Goal: Task Accomplishment & Management: Manage account settings

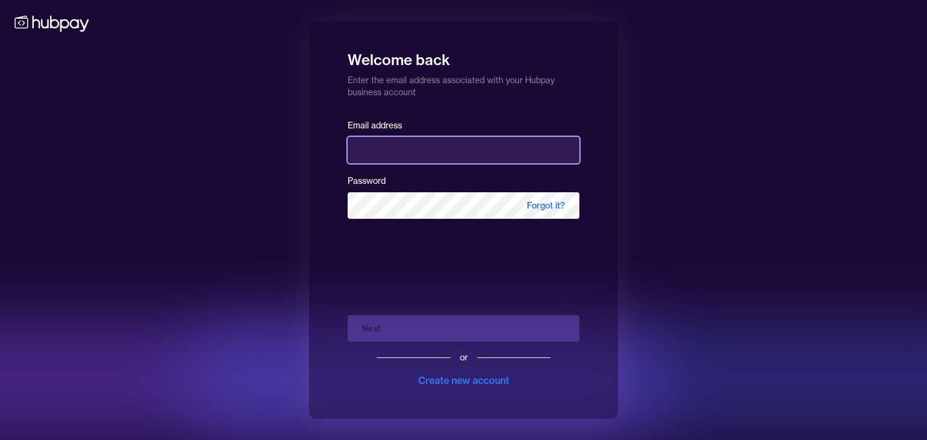
click at [393, 142] on input "email" at bounding box center [463, 150] width 232 height 27
type input "**********"
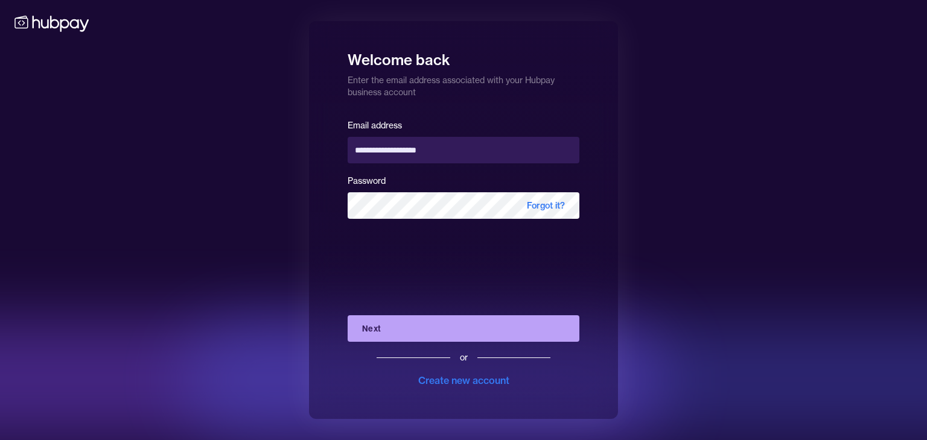
click at [426, 325] on button "Next" at bounding box center [463, 329] width 232 height 27
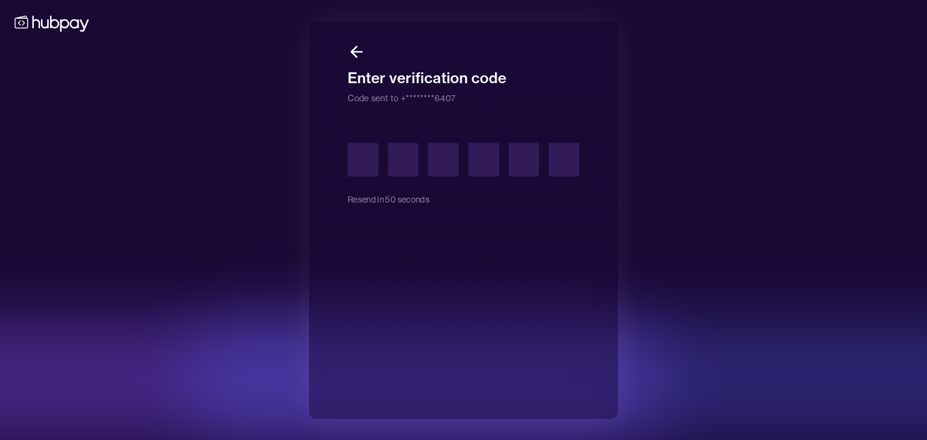
type input "*"
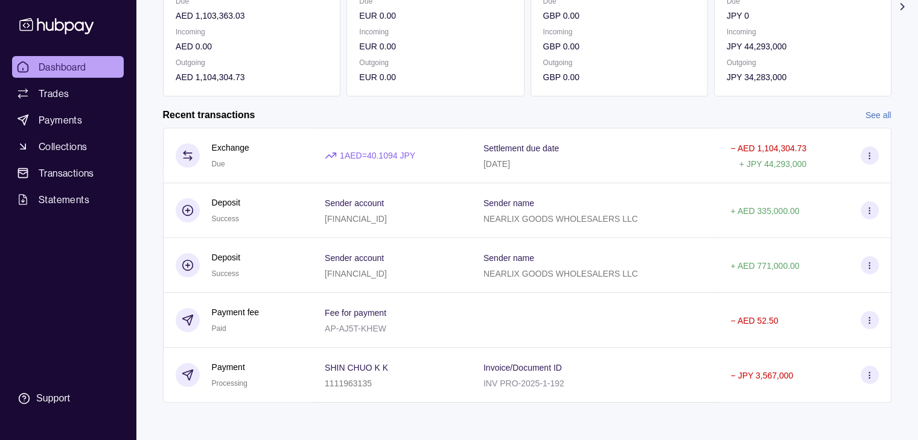
scroll to position [203, 0]
click at [871, 108] on link "See all" at bounding box center [878, 113] width 26 height 13
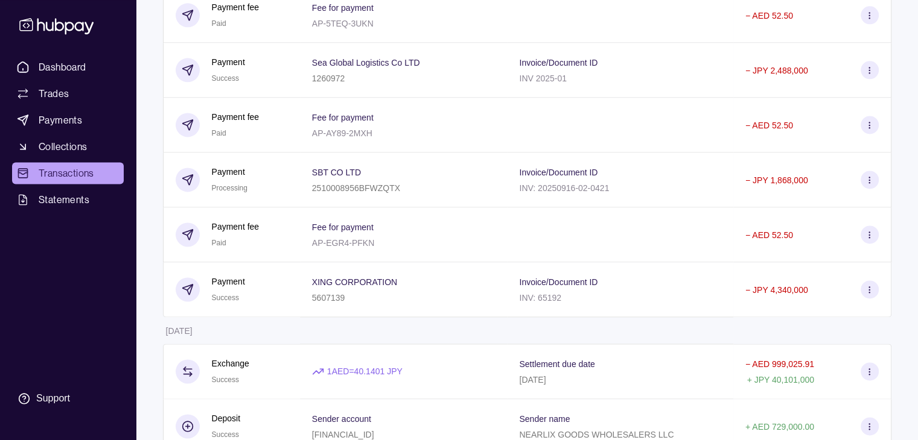
scroll to position [1629, 0]
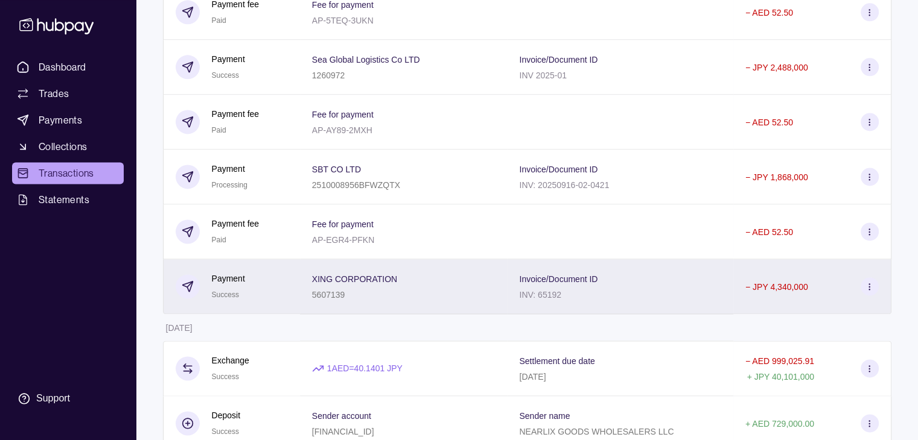
click at [869, 291] on icon at bounding box center [868, 286] width 9 height 9
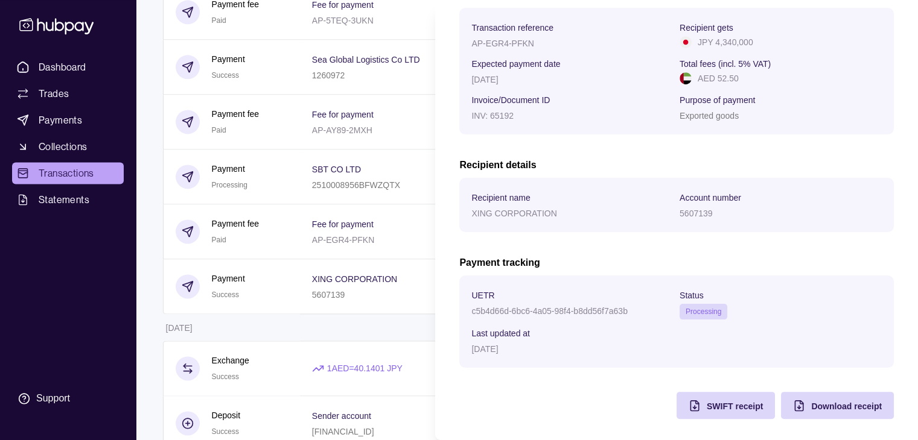
scroll to position [193, 0]
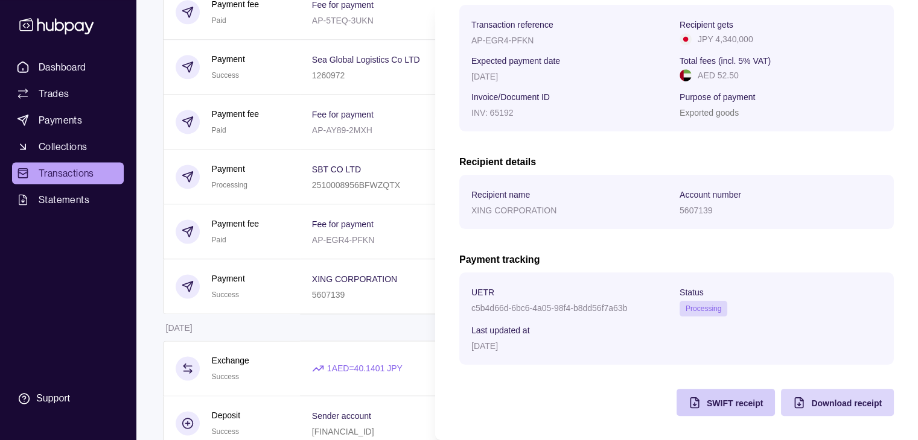
click at [714, 402] on span "SWIFT receipt" at bounding box center [734, 404] width 56 height 10
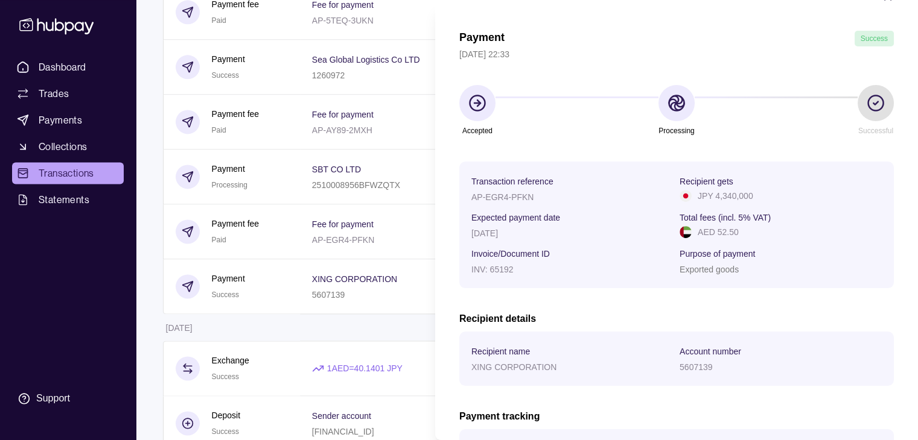
scroll to position [12, 0]
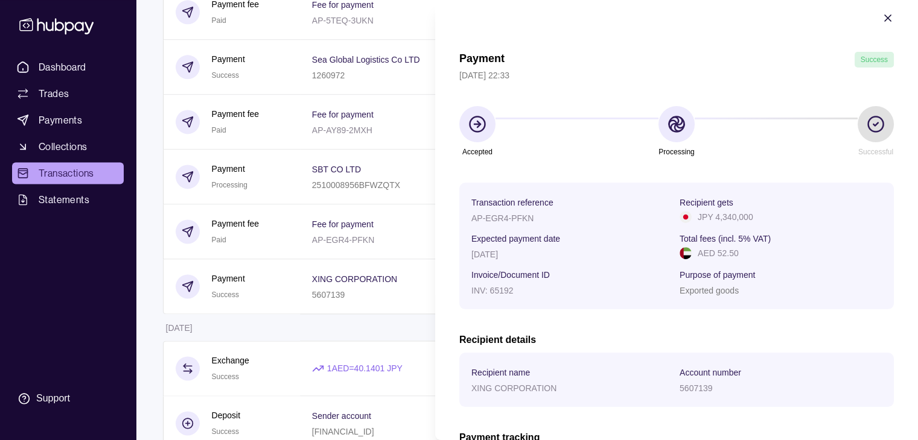
click at [881, 16] on icon "button" at bounding box center [887, 18] width 12 height 12
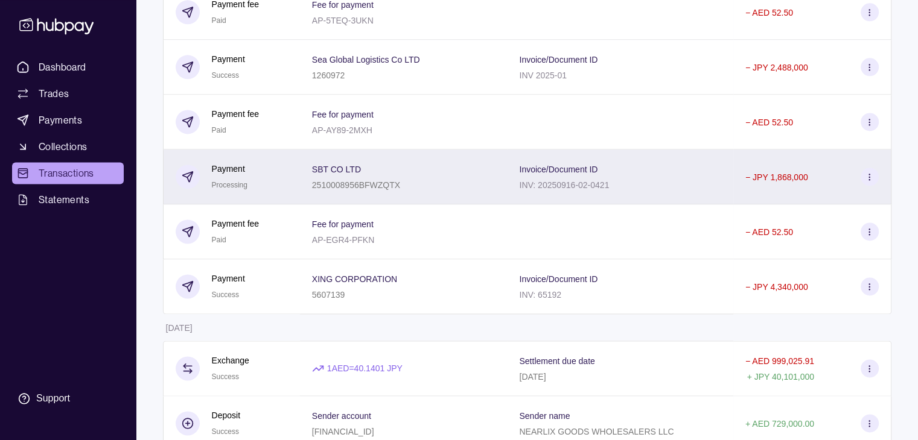
click at [866, 182] on icon at bounding box center [868, 177] width 9 height 9
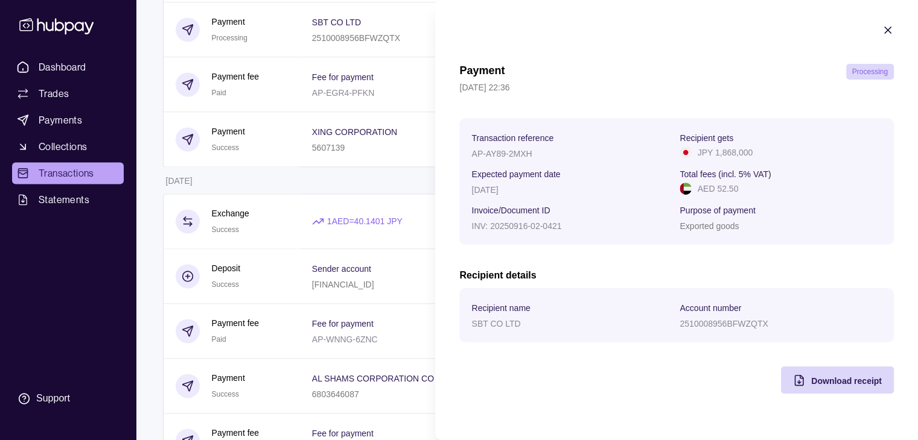
scroll to position [1749, 0]
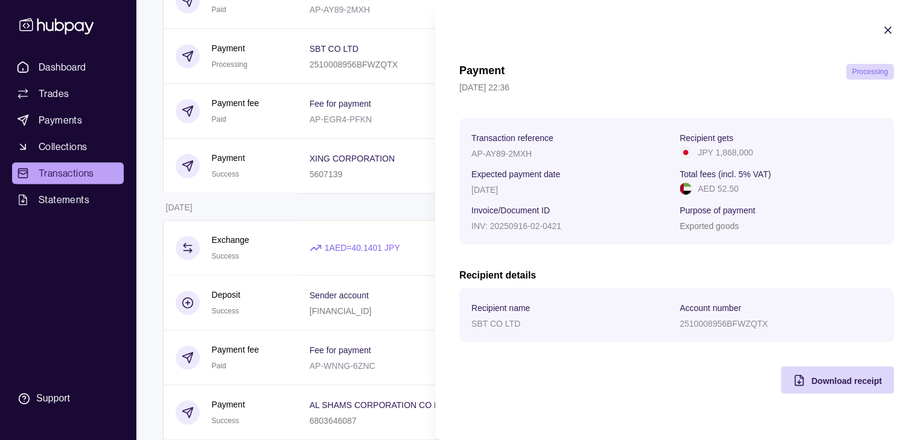
click at [886, 31] on icon "button" at bounding box center [887, 30] width 6 height 6
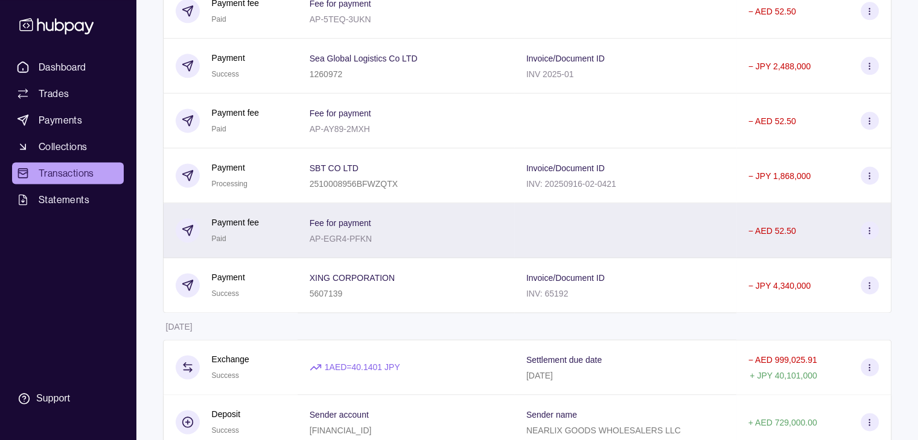
scroll to position [1629, 0]
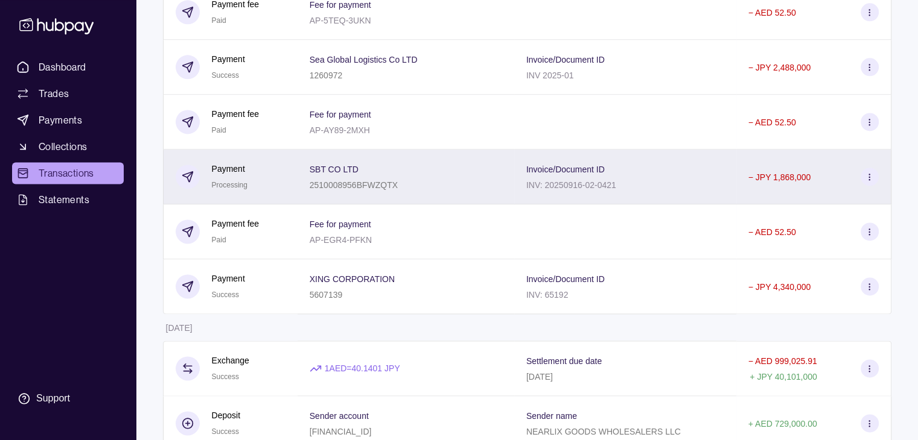
click at [867, 182] on icon at bounding box center [868, 177] width 9 height 9
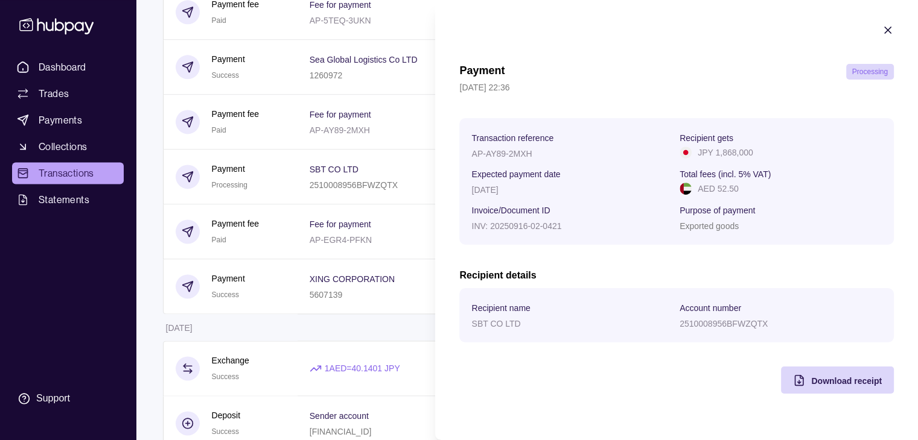
click at [884, 32] on icon "button" at bounding box center [887, 30] width 12 height 12
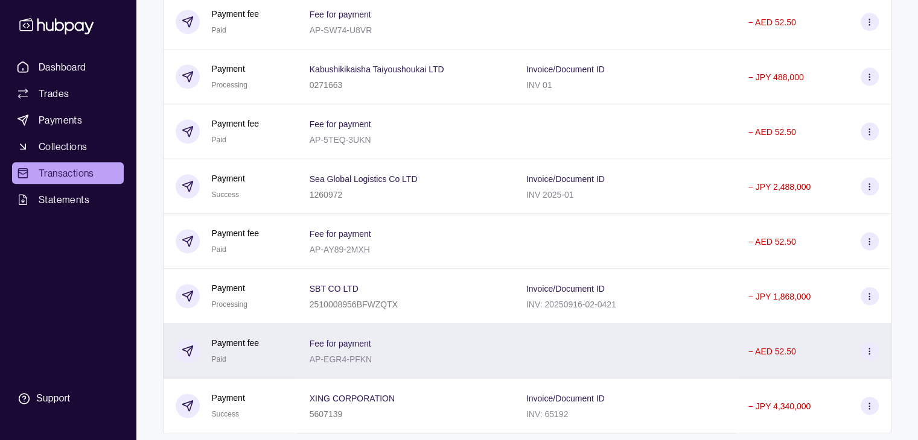
scroll to position [1508, 0]
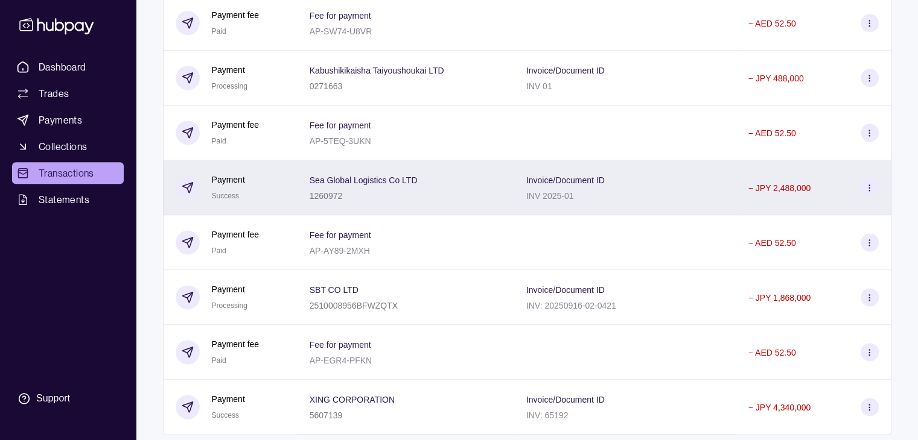
click at [869, 188] on circle at bounding box center [869, 187] width 1 height 1
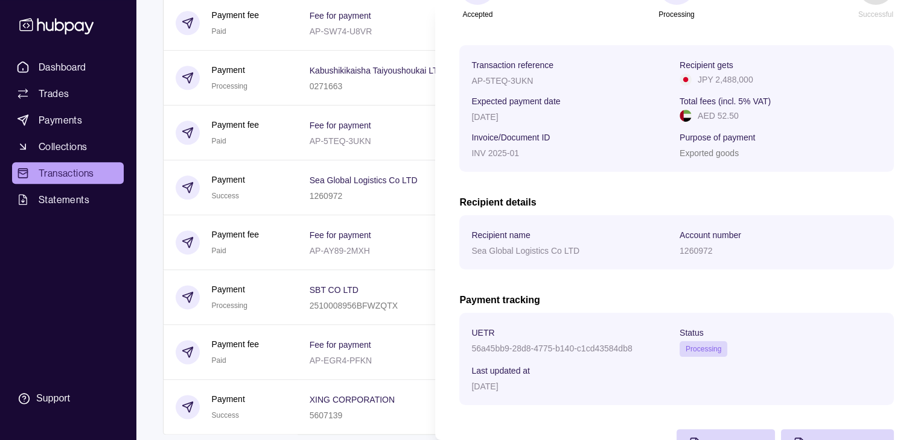
scroll to position [193, 0]
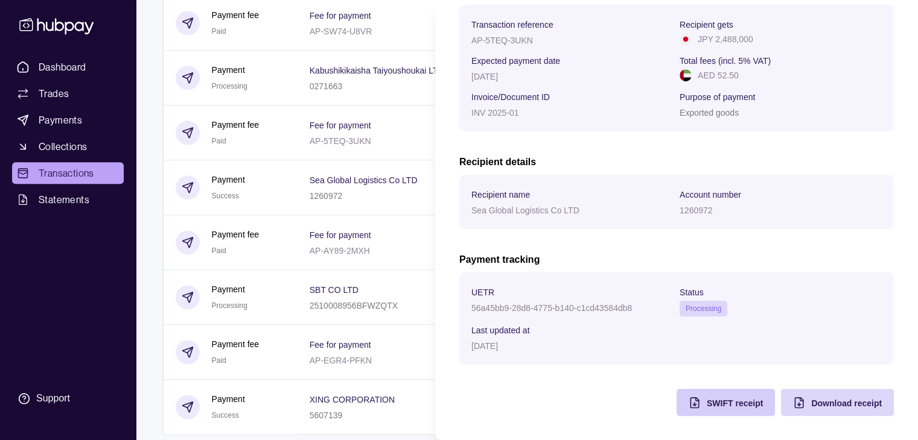
click at [694, 404] on div "SWIFT receipt" at bounding box center [716, 402] width 92 height 27
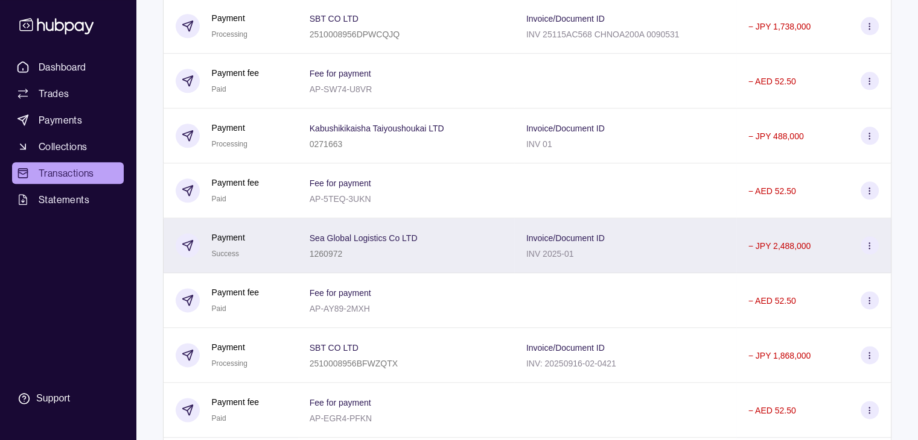
scroll to position [1448, 0]
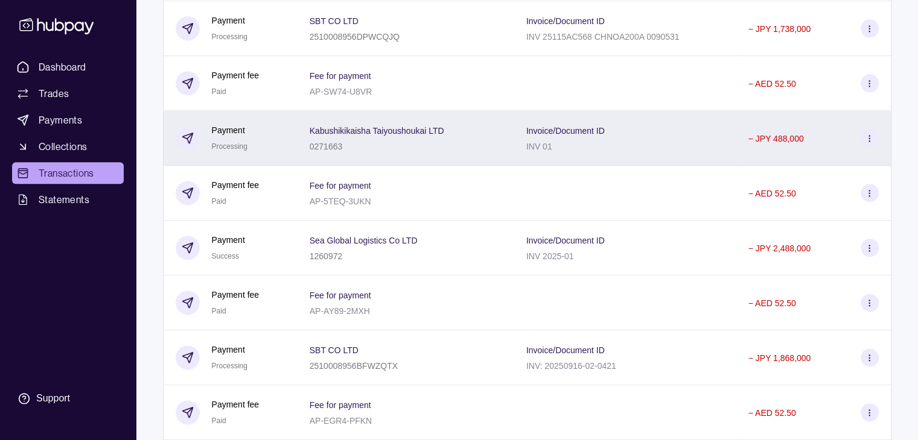
click at [869, 138] on circle at bounding box center [869, 138] width 1 height 1
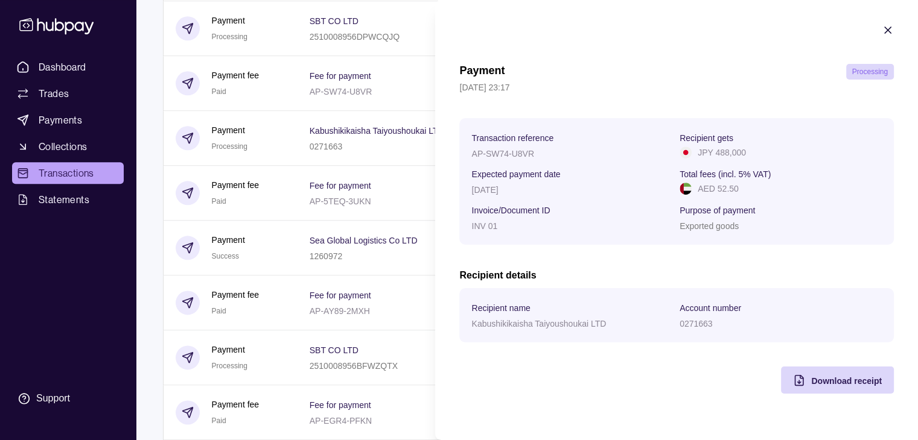
click at [886, 30] on icon "button" at bounding box center [887, 30] width 12 height 12
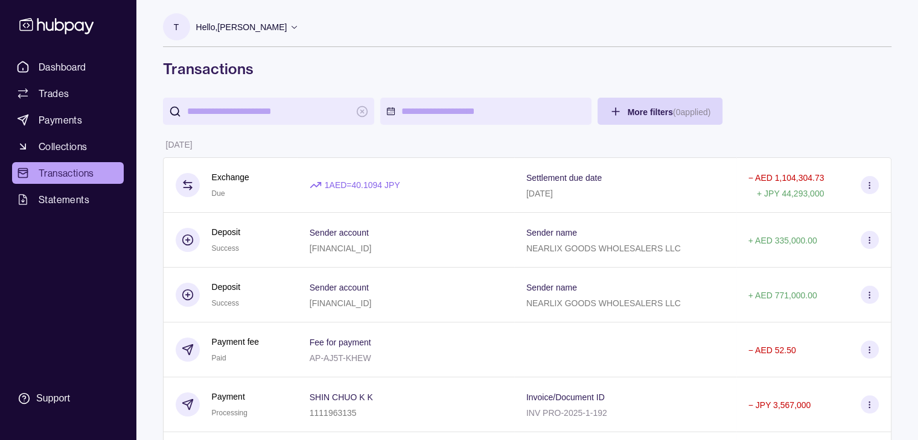
scroll to position [0, 0]
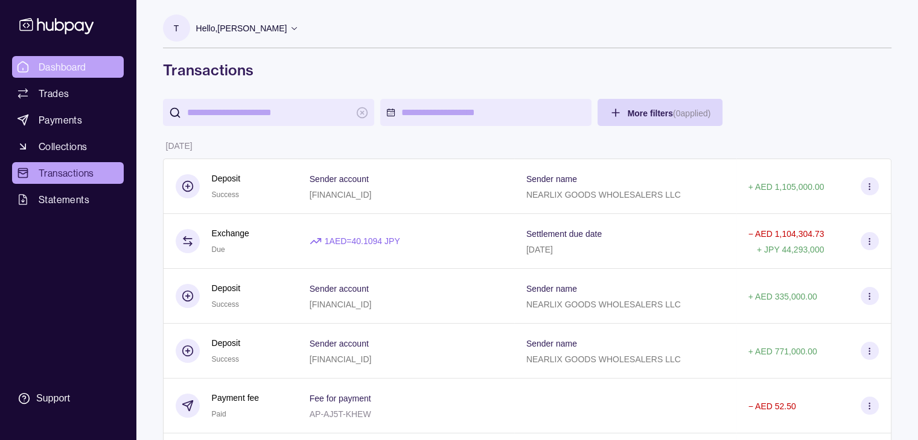
click at [53, 75] on link "Dashboard" at bounding box center [68, 67] width 112 height 22
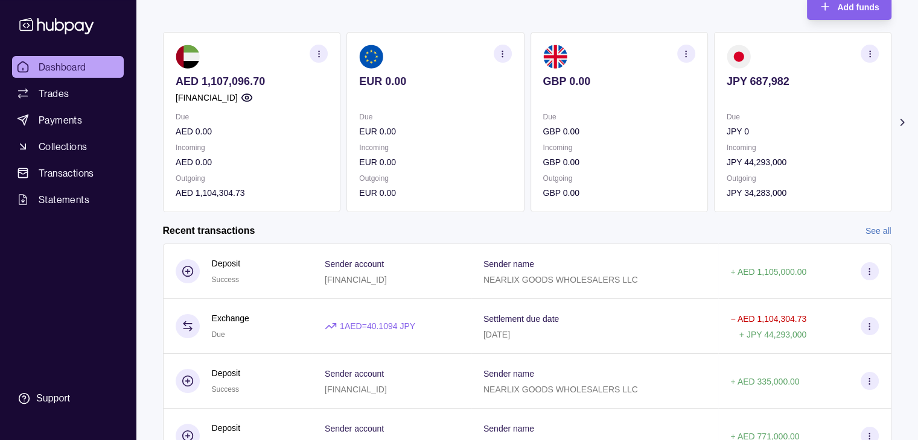
scroll to position [83, 0]
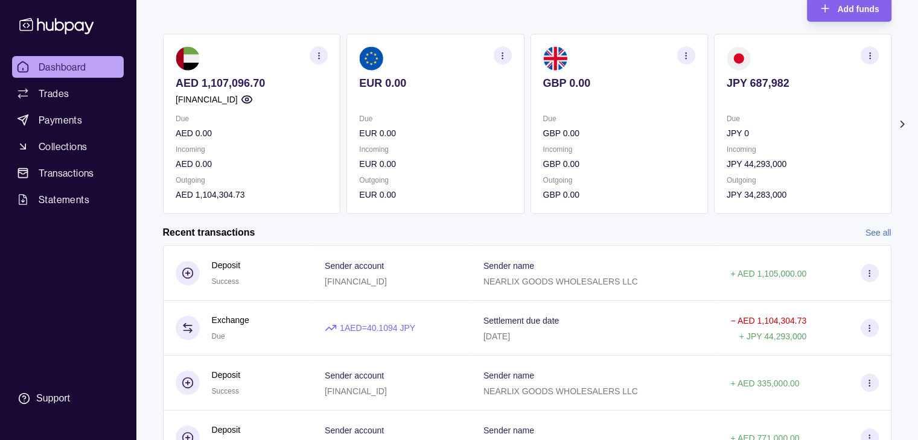
click at [87, 64] on link "Dashboard" at bounding box center [68, 67] width 112 height 22
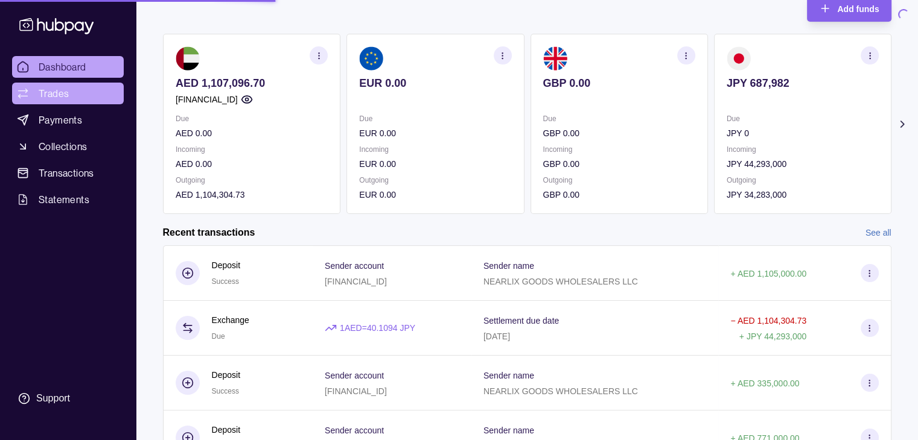
click at [62, 93] on span "Trades" at bounding box center [54, 93] width 30 height 14
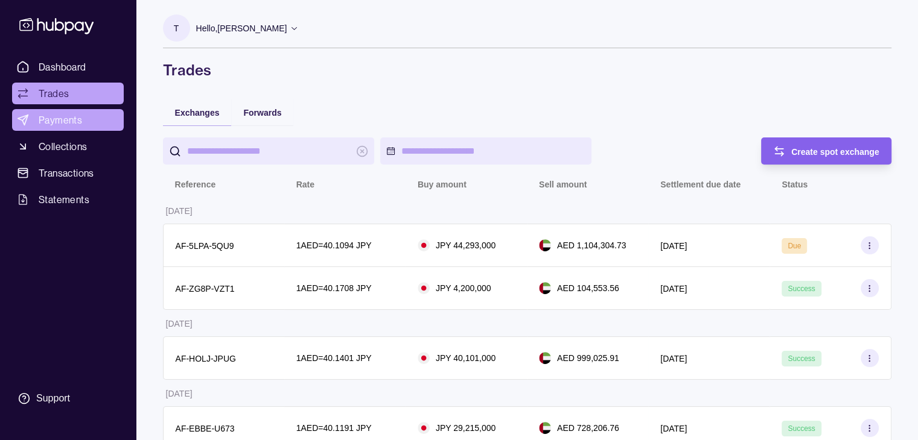
click at [66, 119] on span "Payments" at bounding box center [60, 120] width 43 height 14
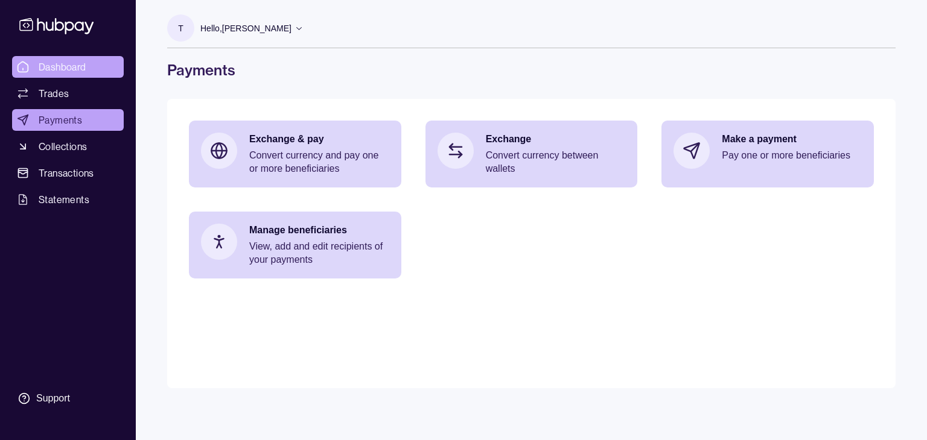
click at [66, 66] on span "Dashboard" at bounding box center [63, 67] width 48 height 14
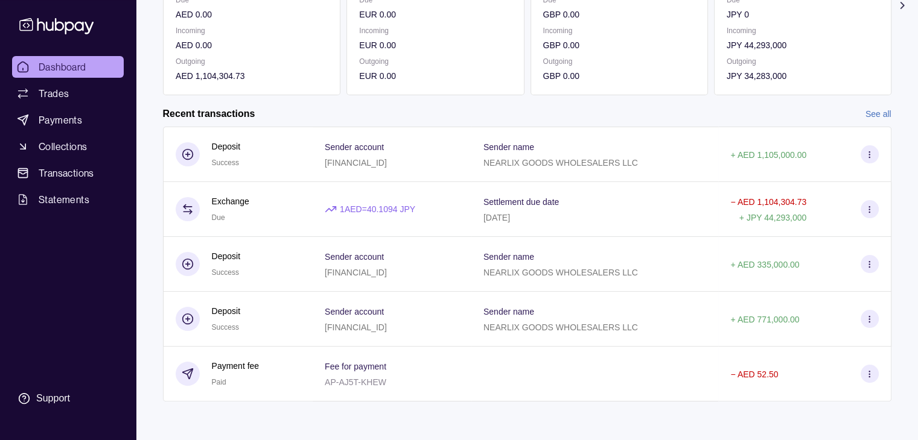
scroll to position [203, 0]
click at [878, 121] on div "Recent transactions See all Details Amount Deposit Success Sender account [FINA…" at bounding box center [527, 254] width 728 height 294
click at [876, 113] on link "See all" at bounding box center [878, 113] width 26 height 13
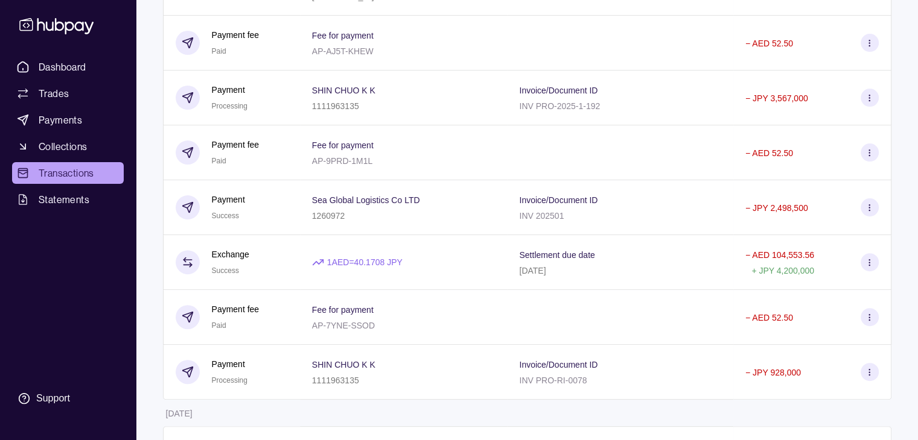
scroll to position [362, 0]
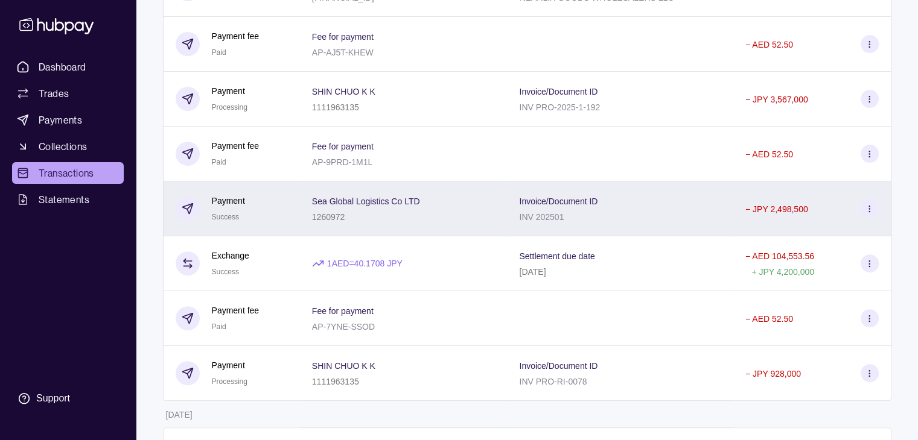
click at [866, 212] on icon at bounding box center [868, 209] width 9 height 9
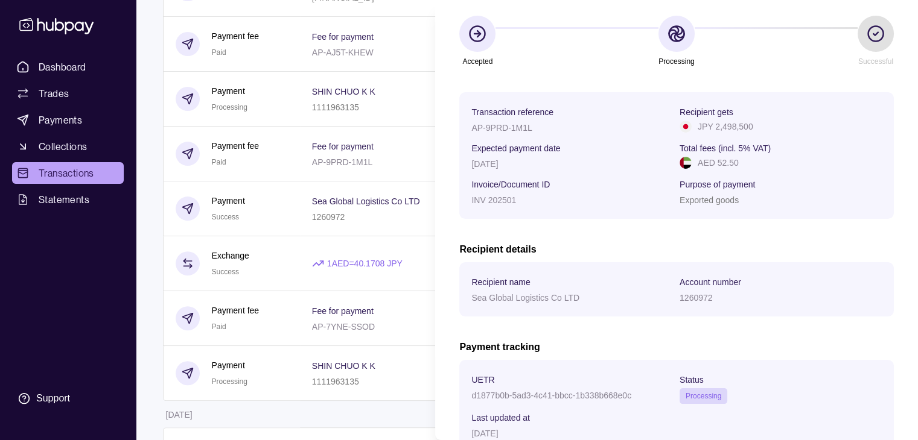
scroll to position [193, 0]
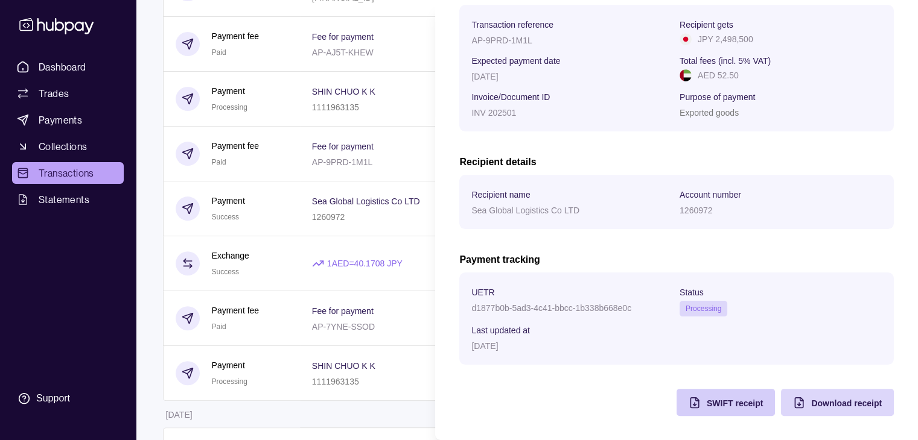
click at [723, 404] on span "SWIFT receipt" at bounding box center [734, 404] width 56 height 10
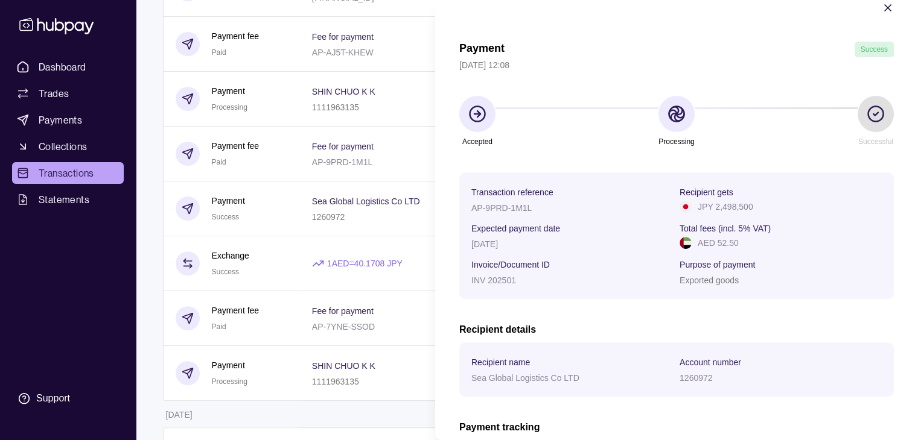
scroll to position [12, 0]
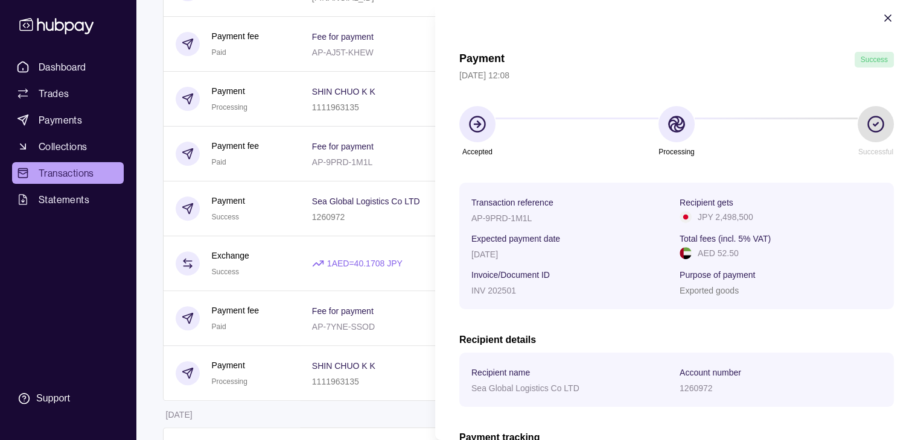
click at [881, 19] on icon "button" at bounding box center [887, 18] width 12 height 12
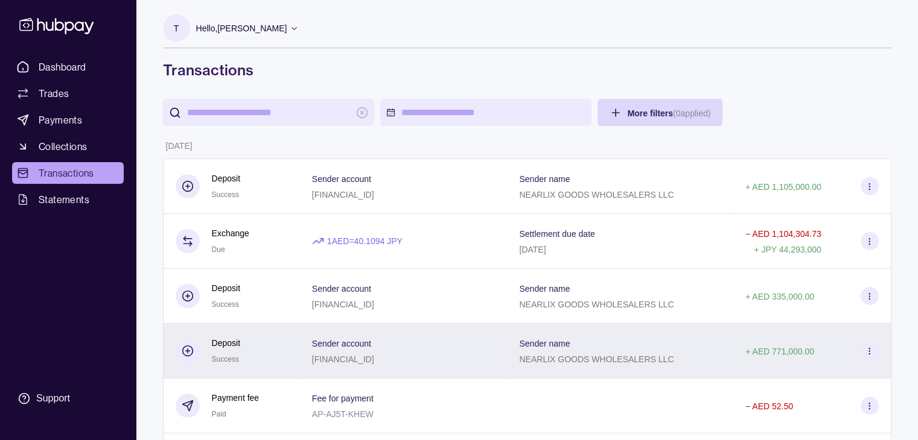
scroll to position [0, 0]
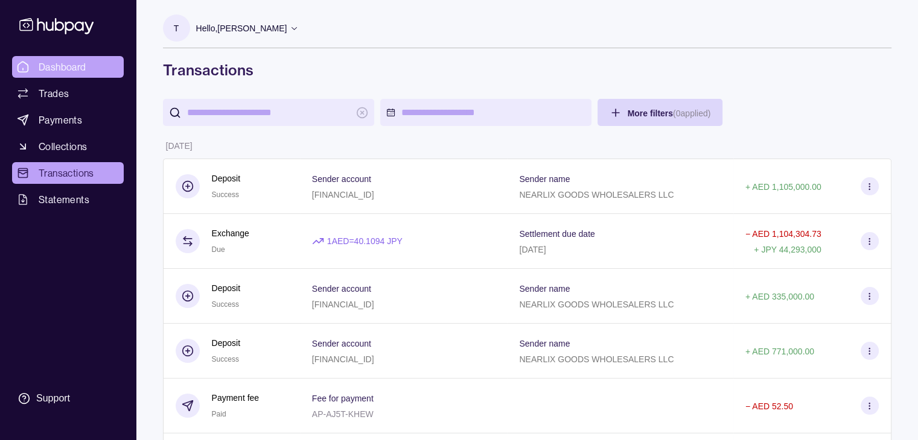
click at [70, 63] on span "Dashboard" at bounding box center [63, 67] width 48 height 14
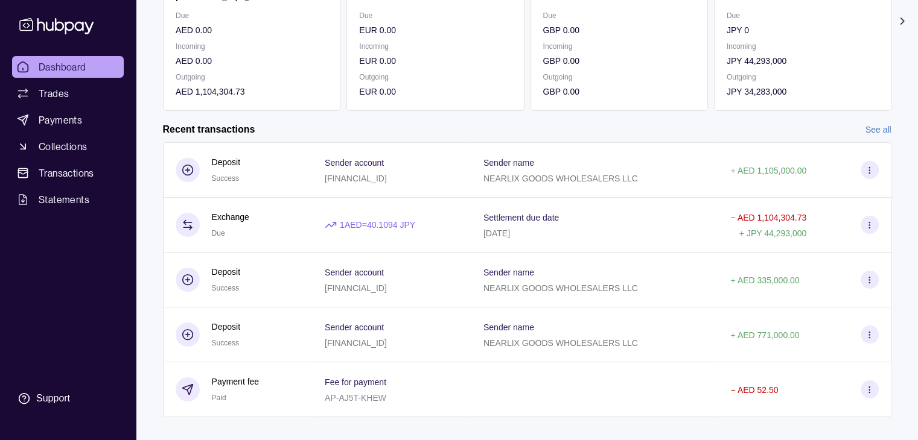
scroll to position [203, 0]
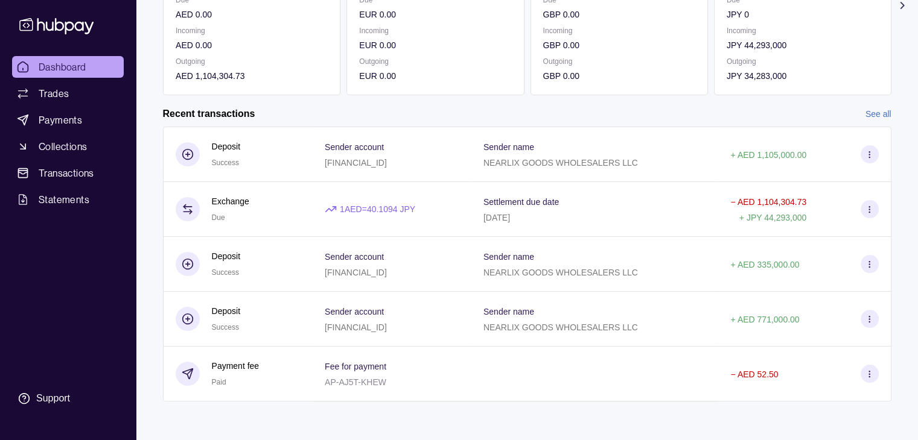
click at [874, 110] on link "See all" at bounding box center [878, 113] width 26 height 13
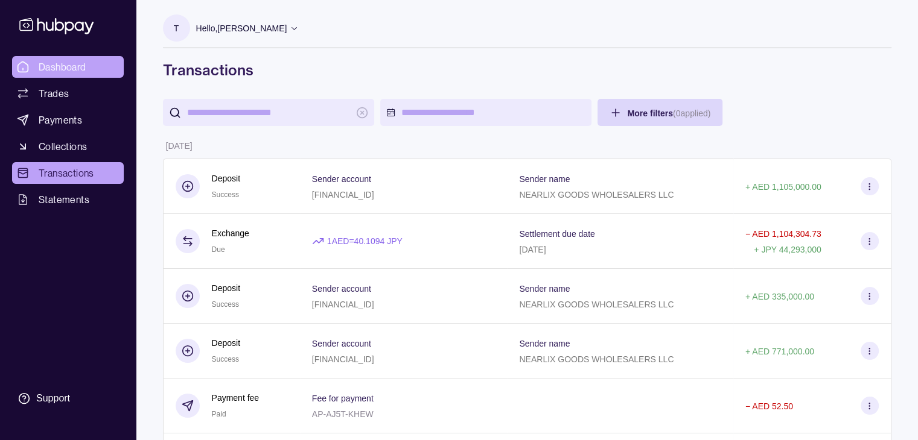
click at [62, 68] on span "Dashboard" at bounding box center [63, 67] width 48 height 14
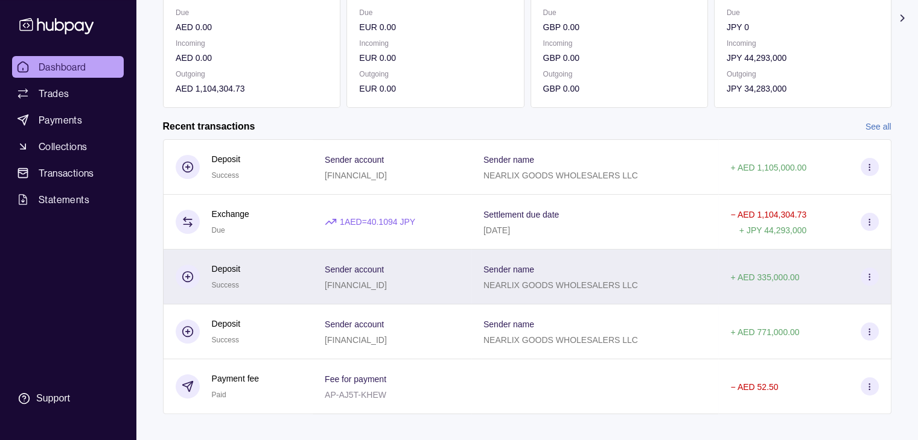
scroll to position [203, 0]
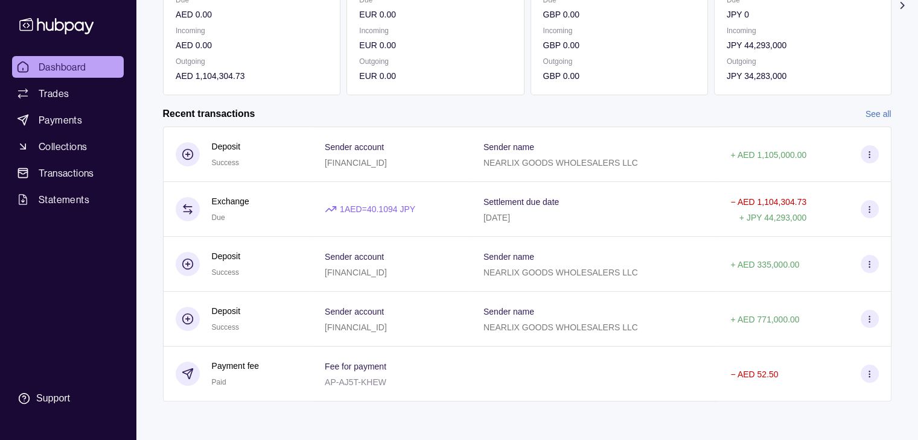
click at [878, 107] on link "See all" at bounding box center [878, 113] width 26 height 13
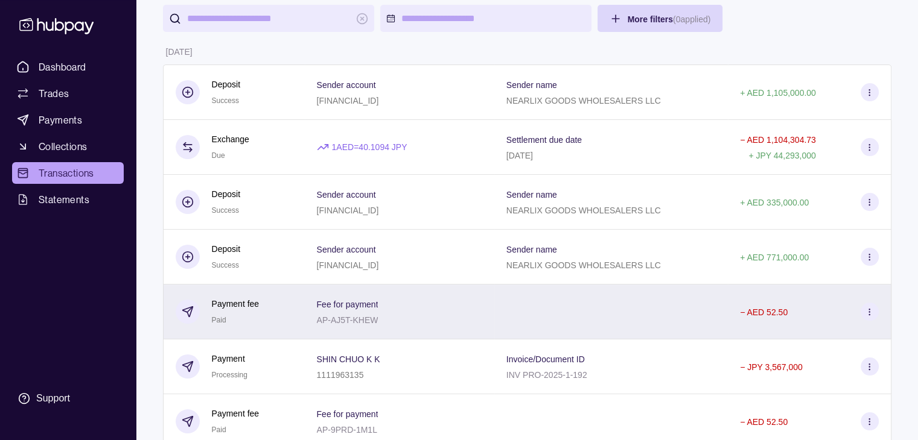
scroll to position [60, 0]
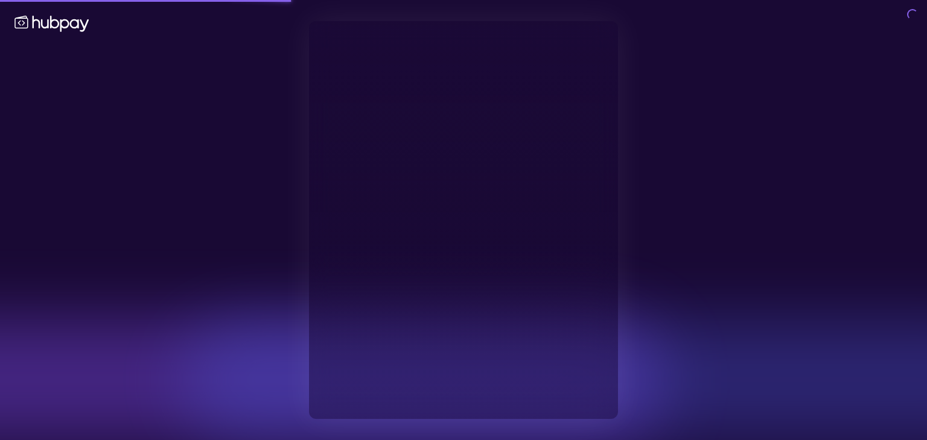
click at [60, 63] on div "Welcome back Enter the email address associated with your Hubpay business accou…" at bounding box center [463, 220] width 927 height 440
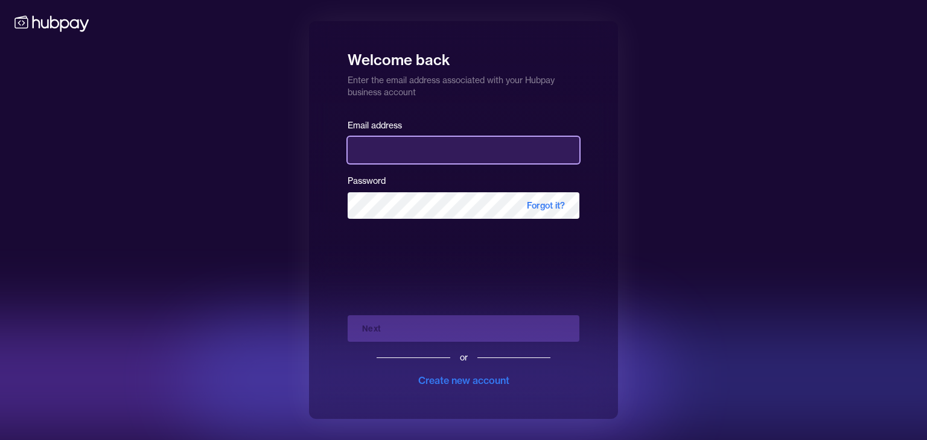
click at [421, 150] on input "email" at bounding box center [463, 150] width 232 height 27
click at [381, 150] on input "email" at bounding box center [463, 150] width 232 height 27
type input "**********"
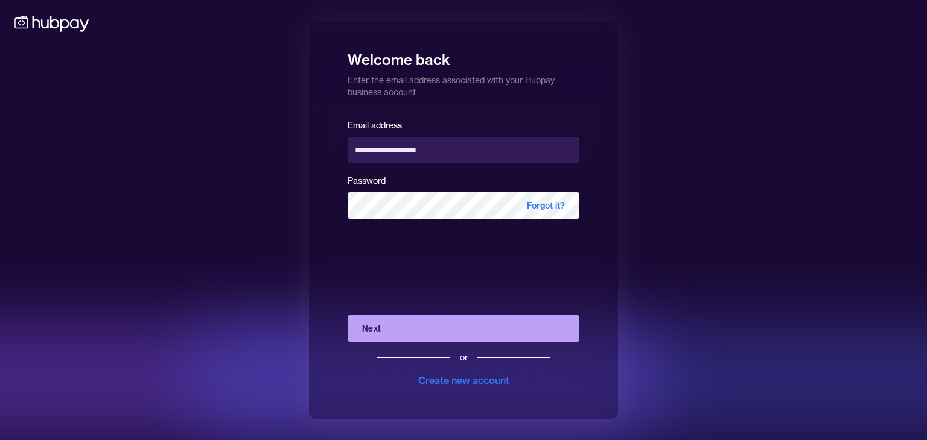
click at [449, 328] on button "Next" at bounding box center [463, 329] width 232 height 27
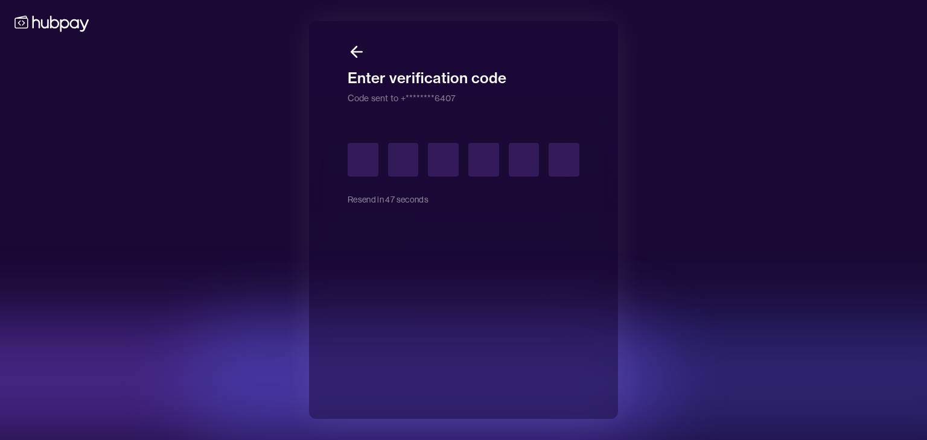
type input "*"
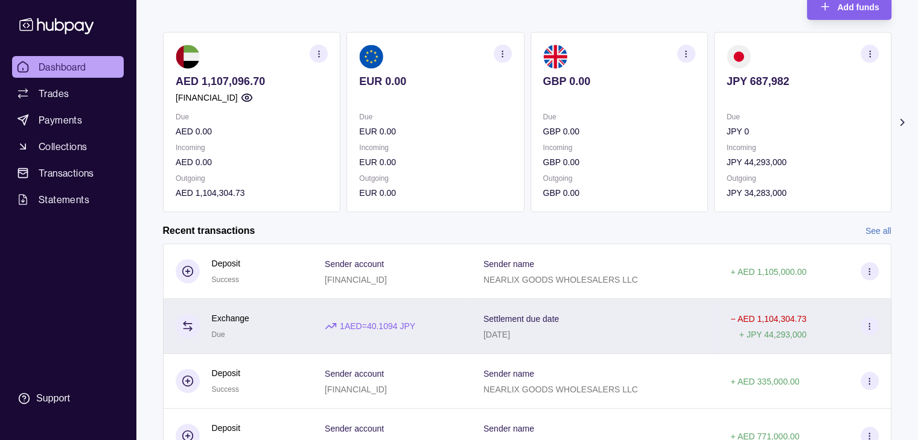
scroll to position [83, 0]
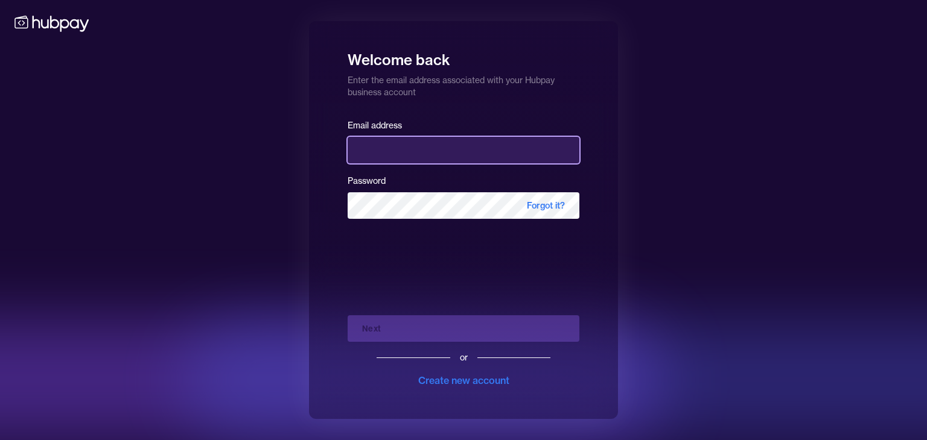
click at [400, 153] on input "email" at bounding box center [463, 150] width 232 height 27
